Goal: Task Accomplishment & Management: Manage account settings

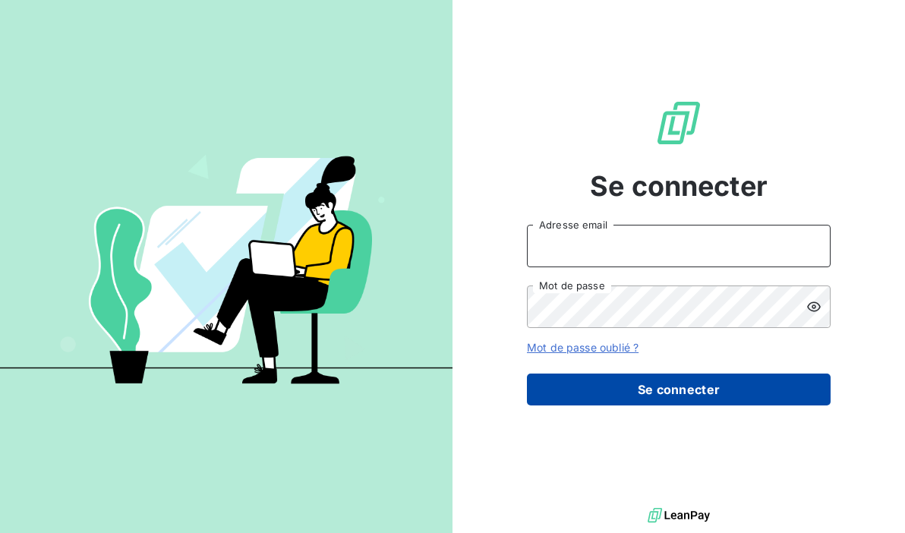
type input "[PERSON_NAME][EMAIL_ADDRESS][DOMAIN_NAME]"
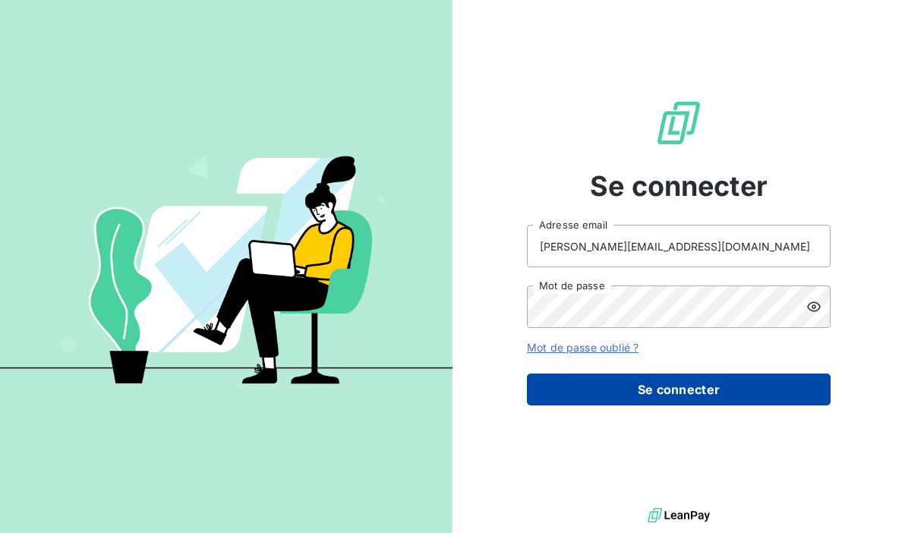
click at [611, 387] on button "Se connecter" at bounding box center [679, 389] width 304 height 32
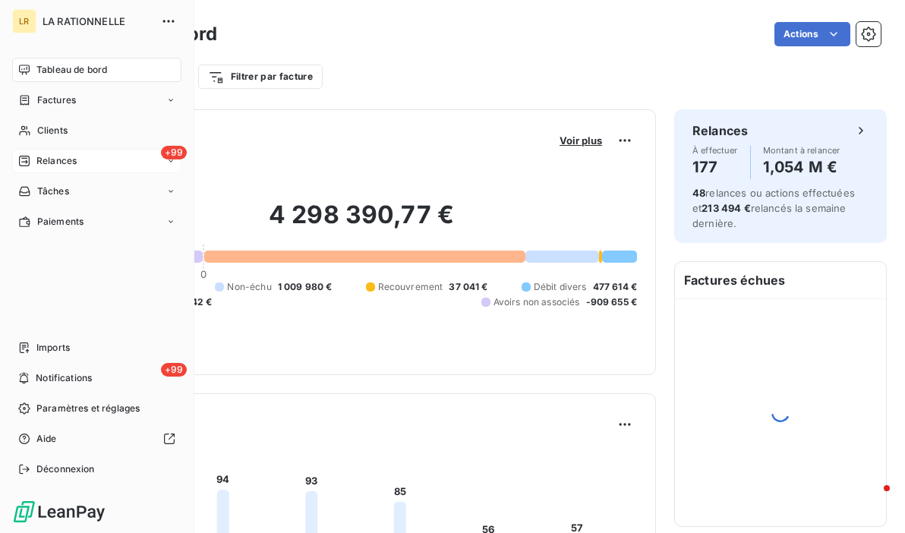
click at [76, 160] on span "Relances" at bounding box center [56, 161] width 40 height 14
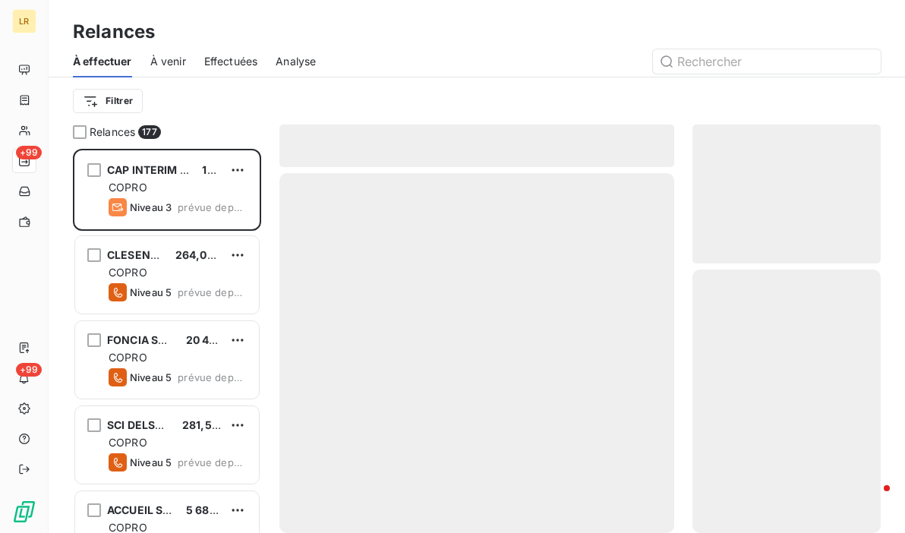
scroll to position [373, 176]
